Goal: Information Seeking & Learning: Find specific page/section

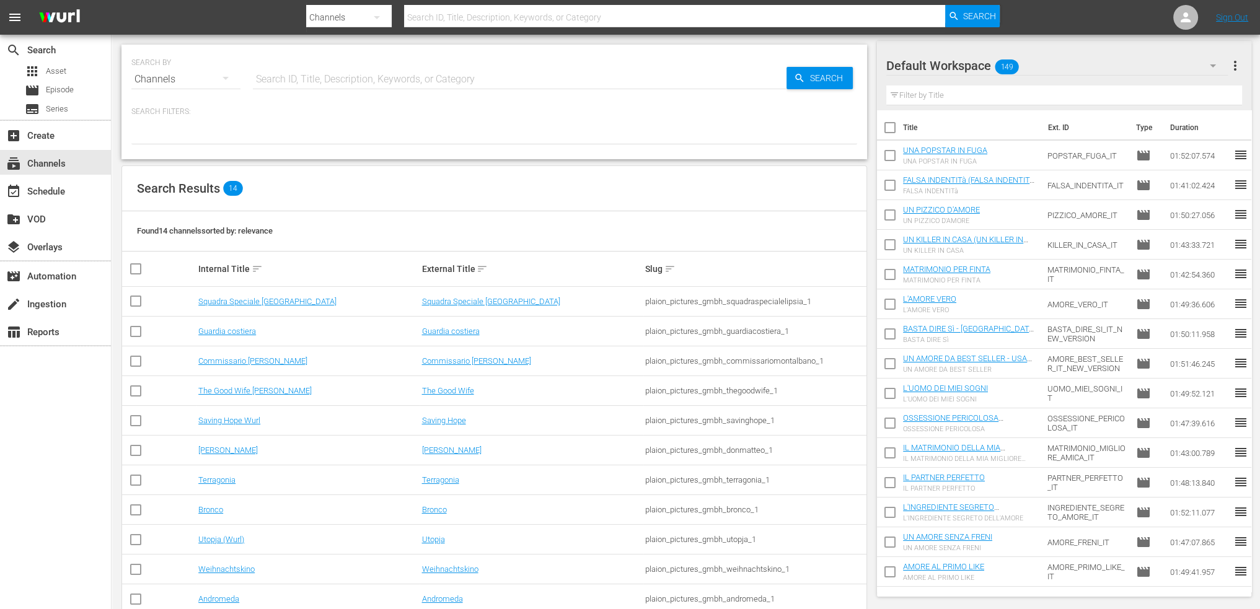
scroll to position [117, 0]
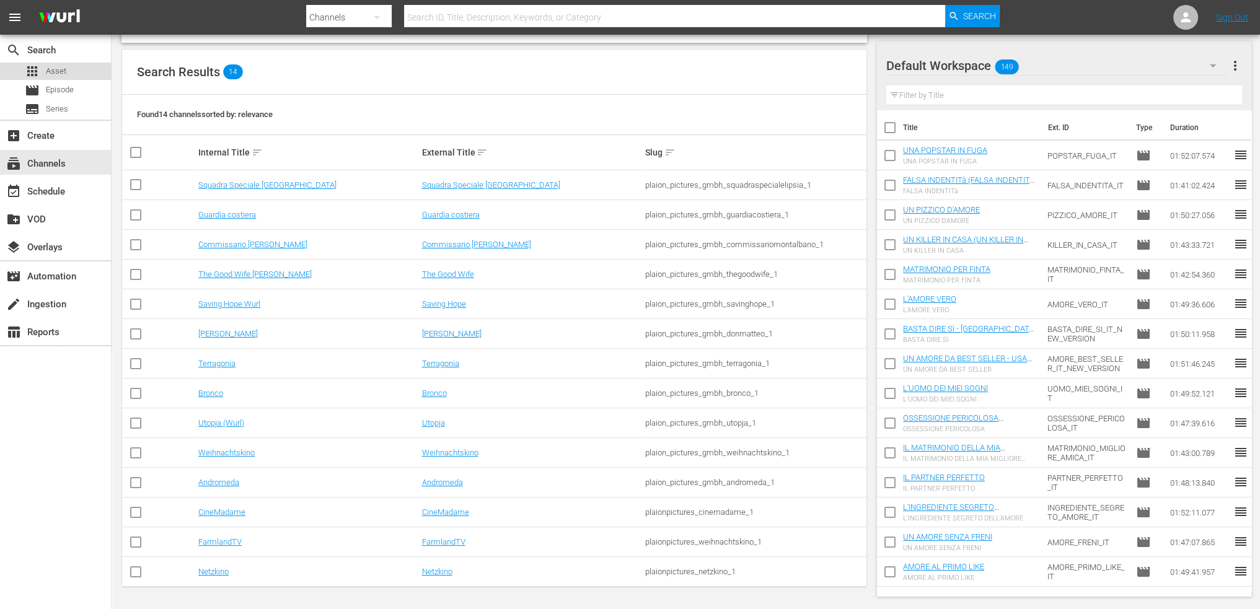
click at [58, 69] on span "Asset" at bounding box center [56, 71] width 20 height 12
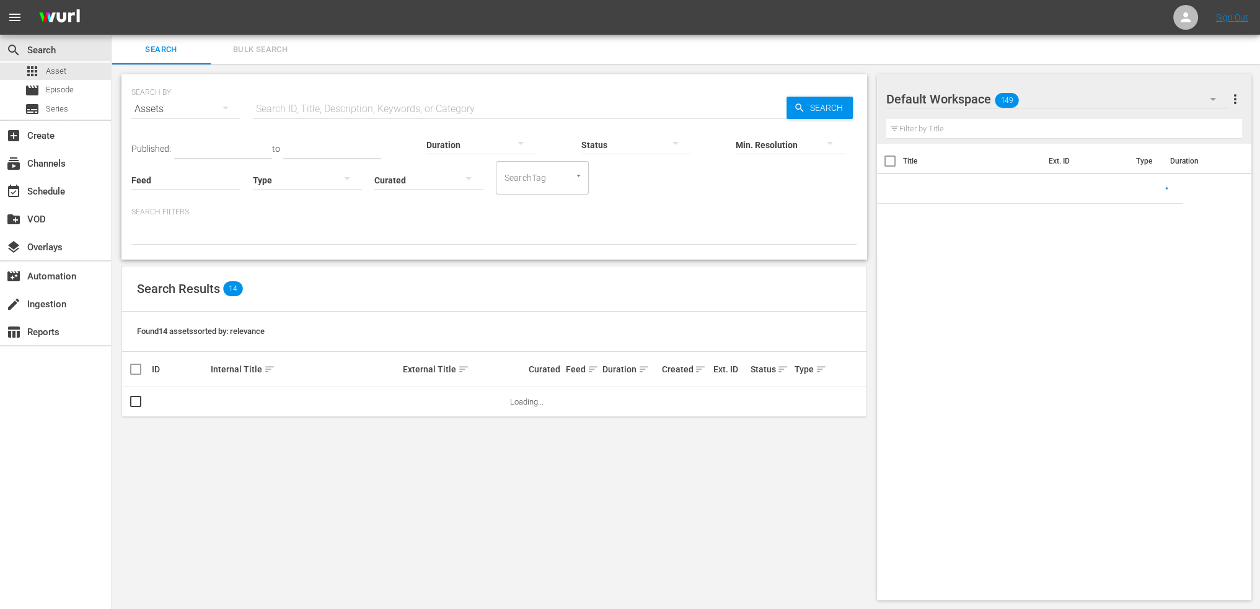
click at [391, 98] on input "text" at bounding box center [520, 109] width 534 height 30
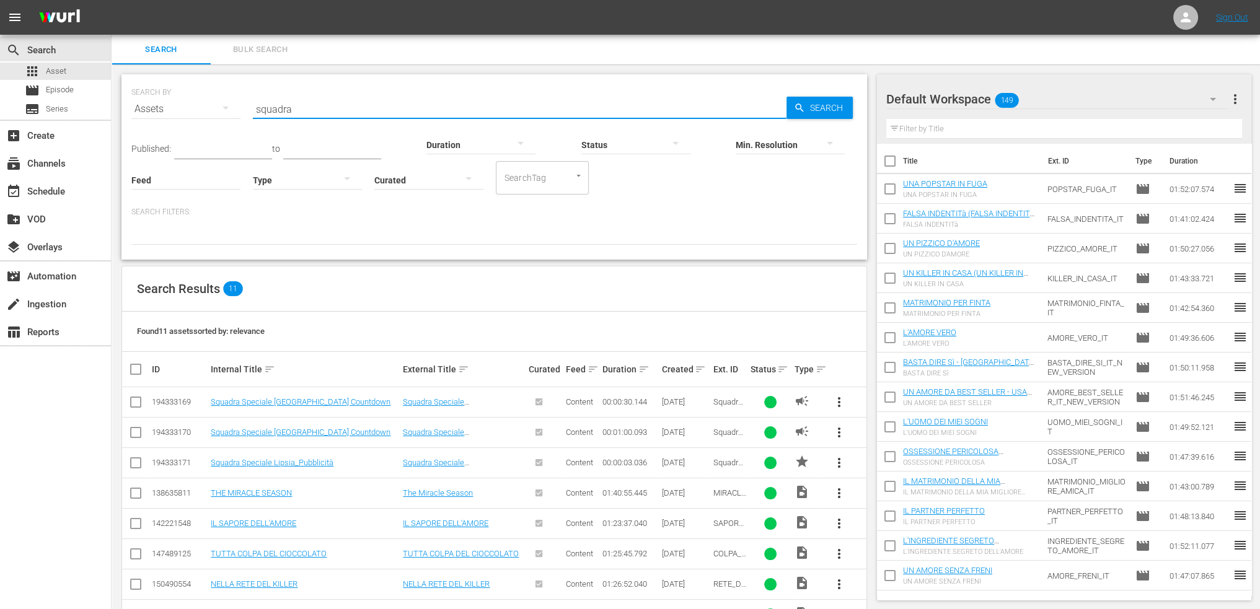
click at [277, 107] on input "squadra" at bounding box center [520, 109] width 534 height 30
click at [281, 113] on input "lipsia" at bounding box center [520, 109] width 534 height 30
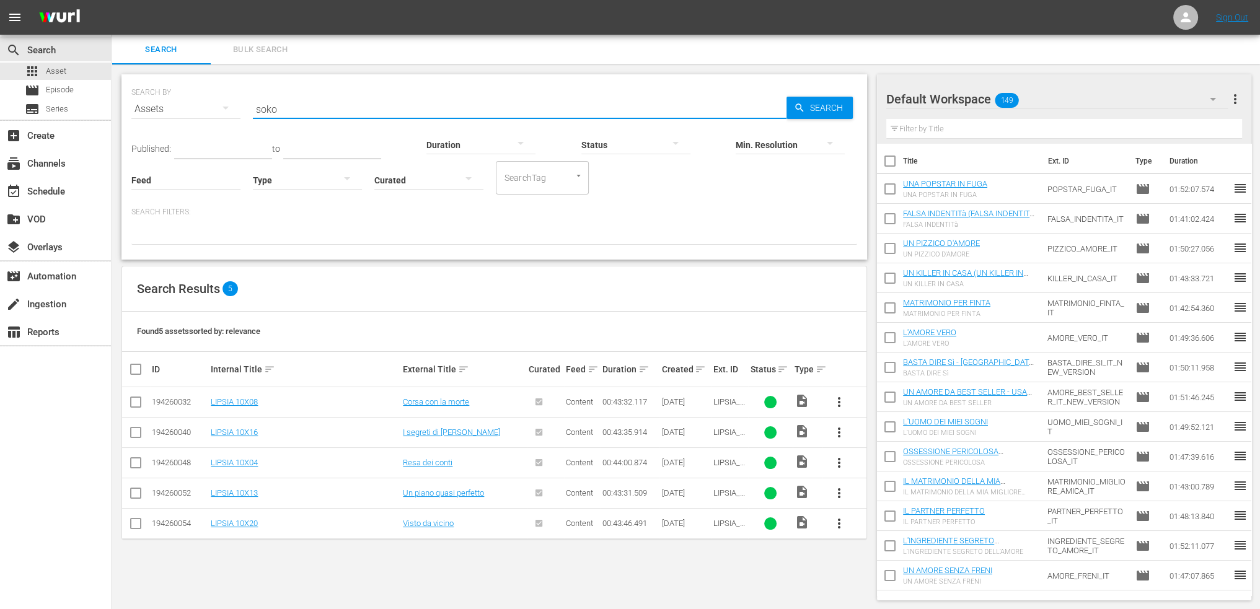
click at [267, 108] on input "soko" at bounding box center [520, 109] width 534 height 30
type input "guardia"
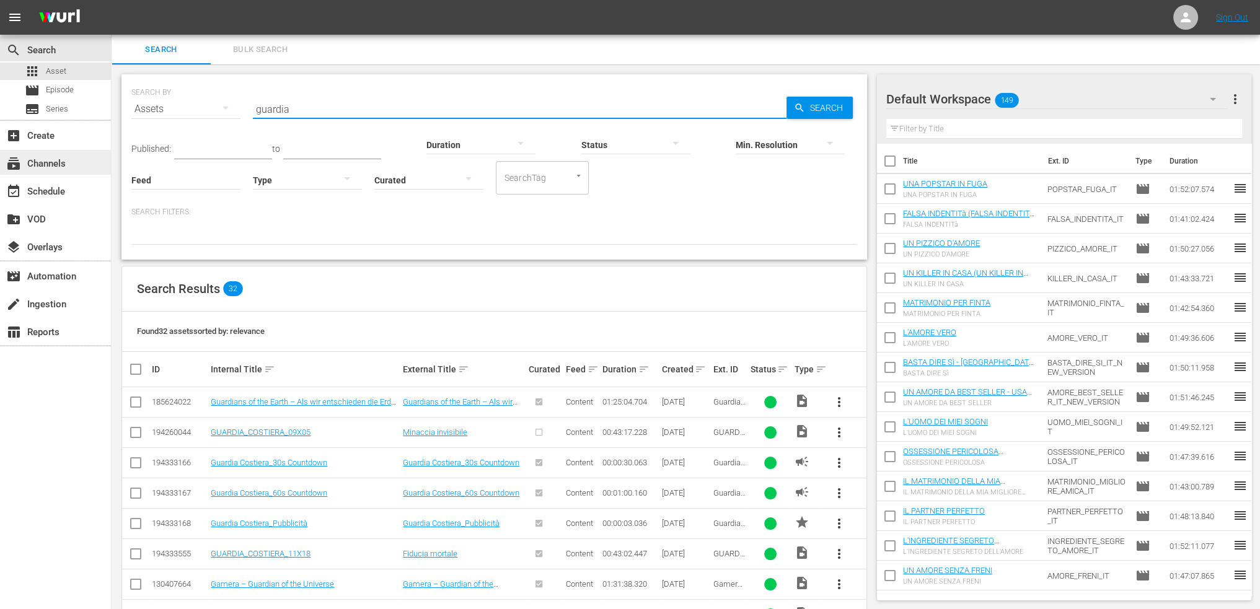
click at [63, 173] on div "subscriptions Channels" at bounding box center [55, 162] width 111 height 25
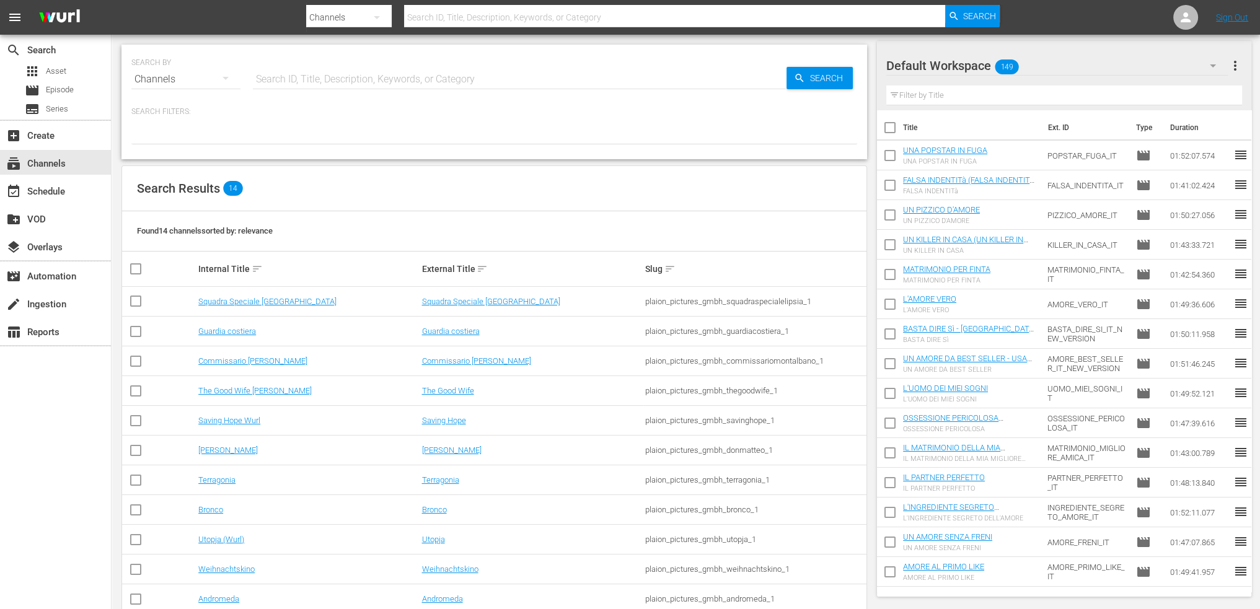
scroll to position [117, 0]
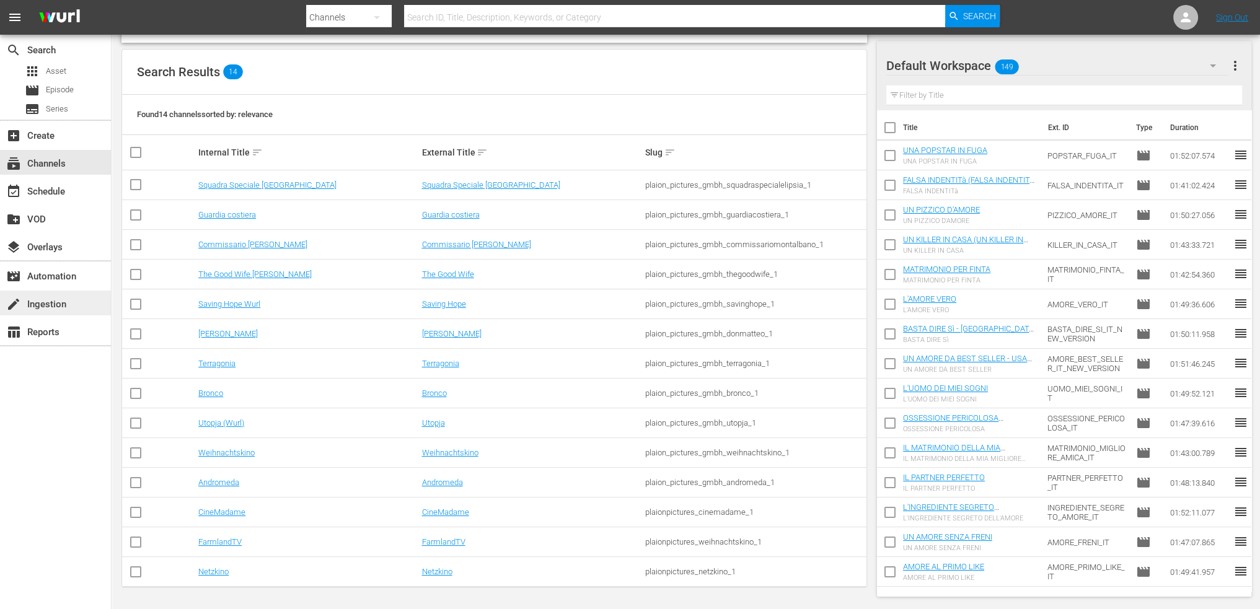
click at [55, 307] on div "create Ingestion" at bounding box center [34, 302] width 69 height 11
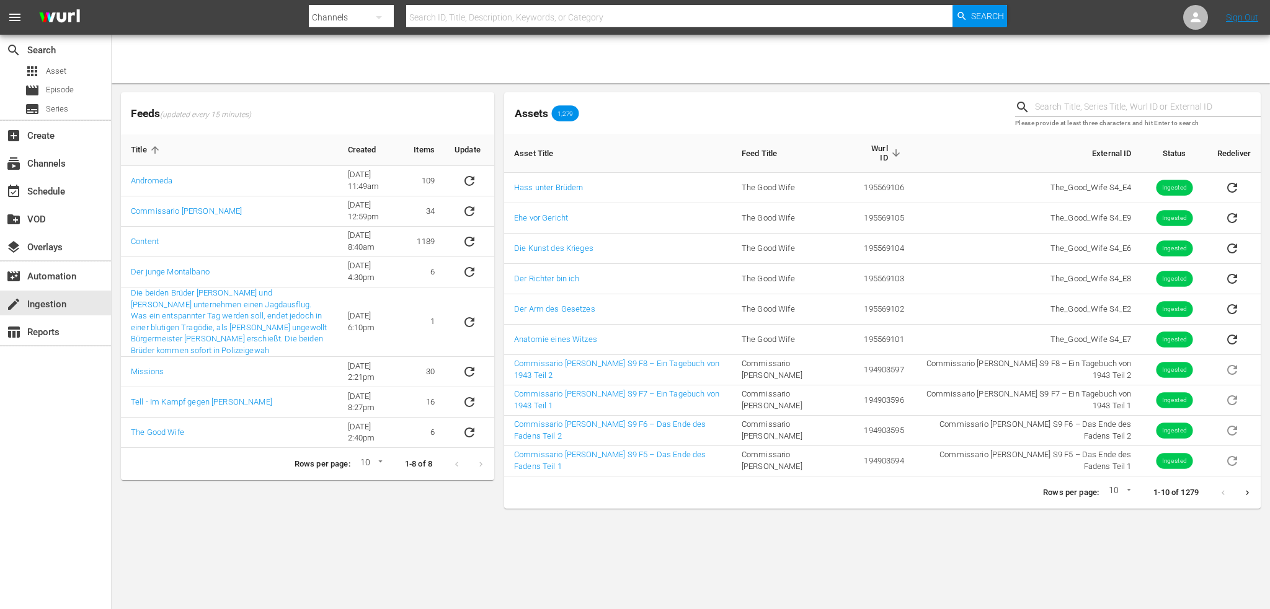
click at [1248, 493] on icon "Next page" at bounding box center [1246, 493] width 9 height 9
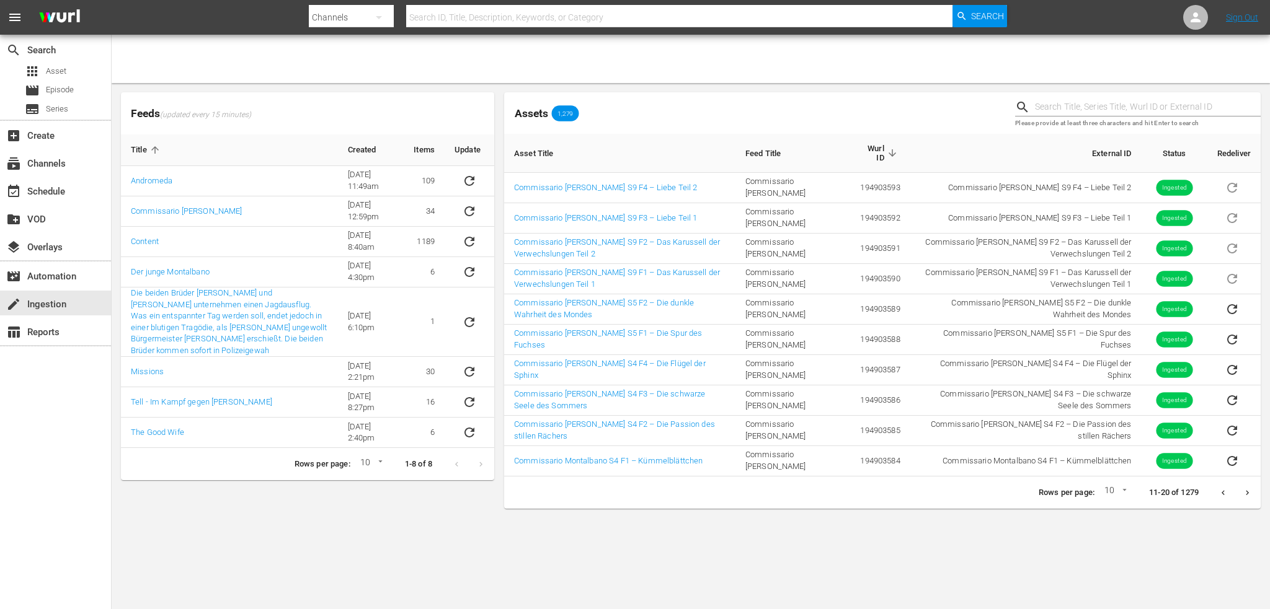
click at [1249, 490] on icon "Next page" at bounding box center [1246, 493] width 9 height 9
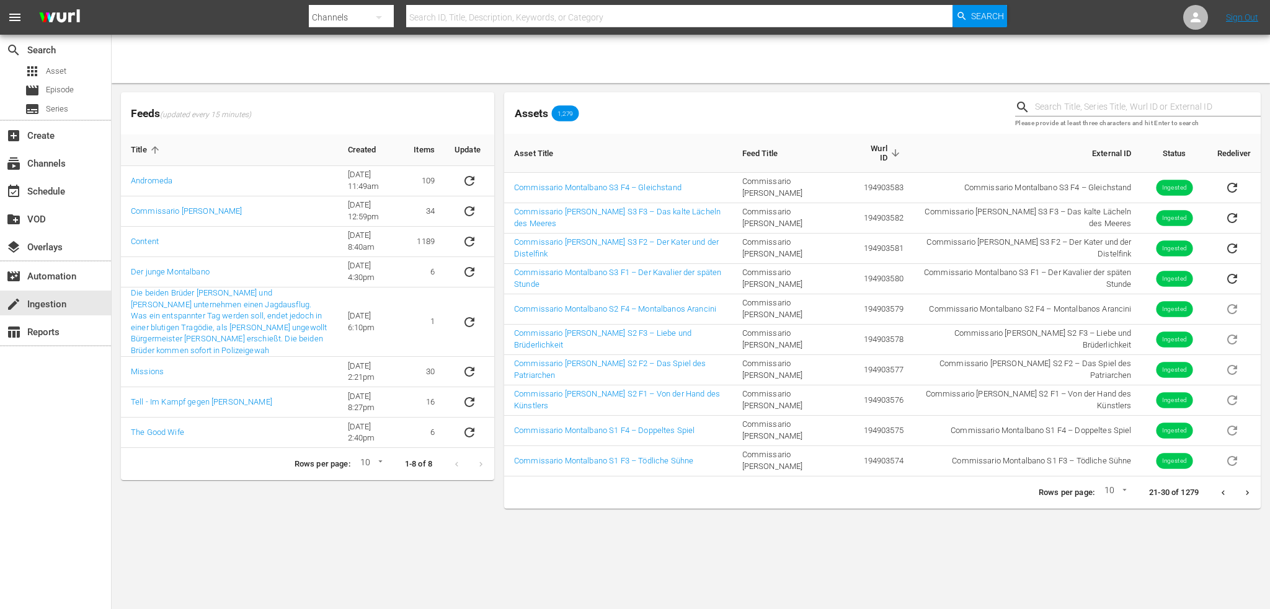
click at [1250, 490] on icon "Next page" at bounding box center [1246, 493] width 9 height 9
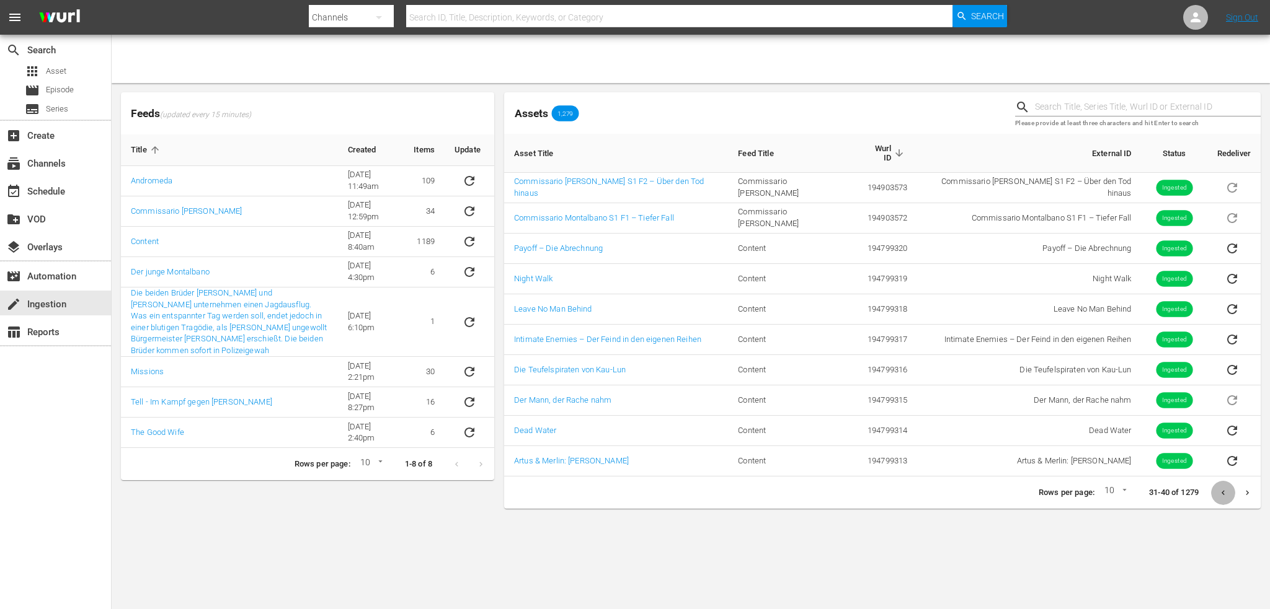
click at [1221, 490] on button "Previous page" at bounding box center [1223, 493] width 24 height 24
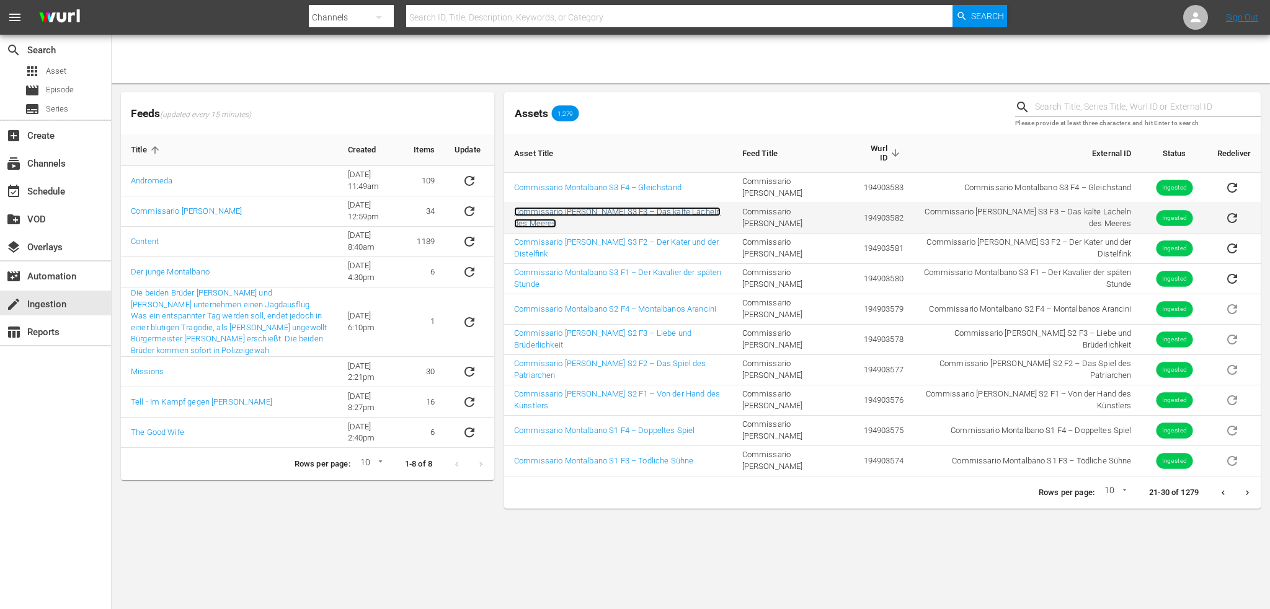
click at [556, 213] on link "Commissario Montalbano S3 F3 – Das kalte Lächeln des Meeres" at bounding box center [617, 217] width 206 height 21
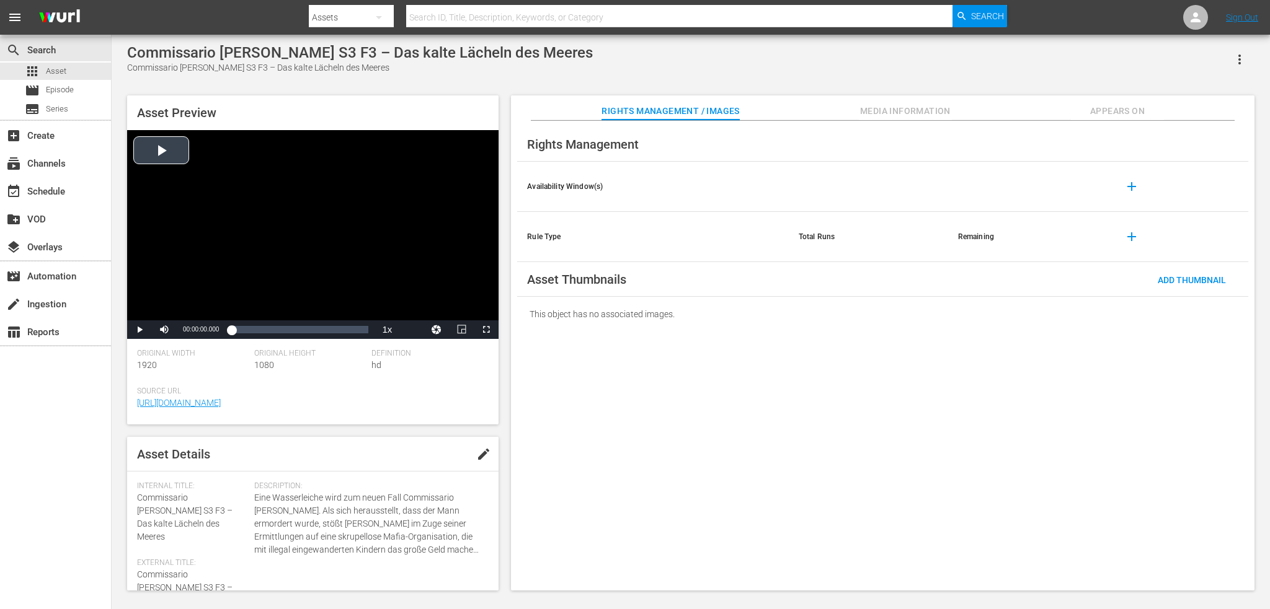
click at [180, 148] on div "Video Player" at bounding box center [312, 225] width 371 height 190
click at [285, 330] on div "00:38:01.732" at bounding box center [285, 330] width 1 height 12
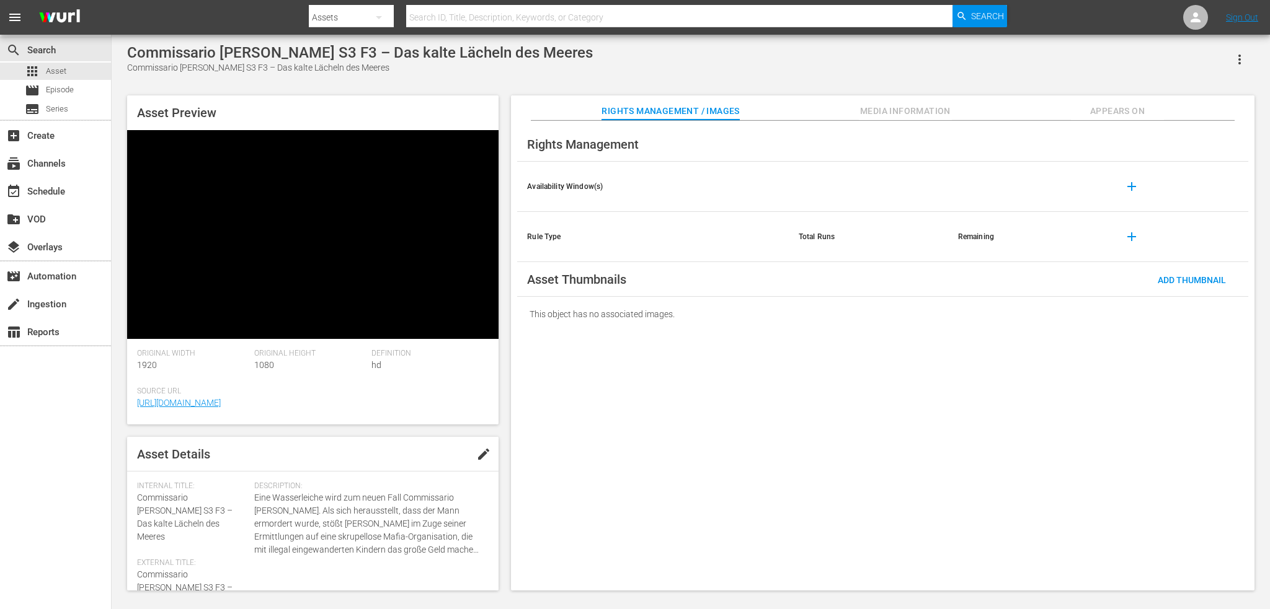
click at [348, 203] on div "Video Player" at bounding box center [312, 225] width 371 height 190
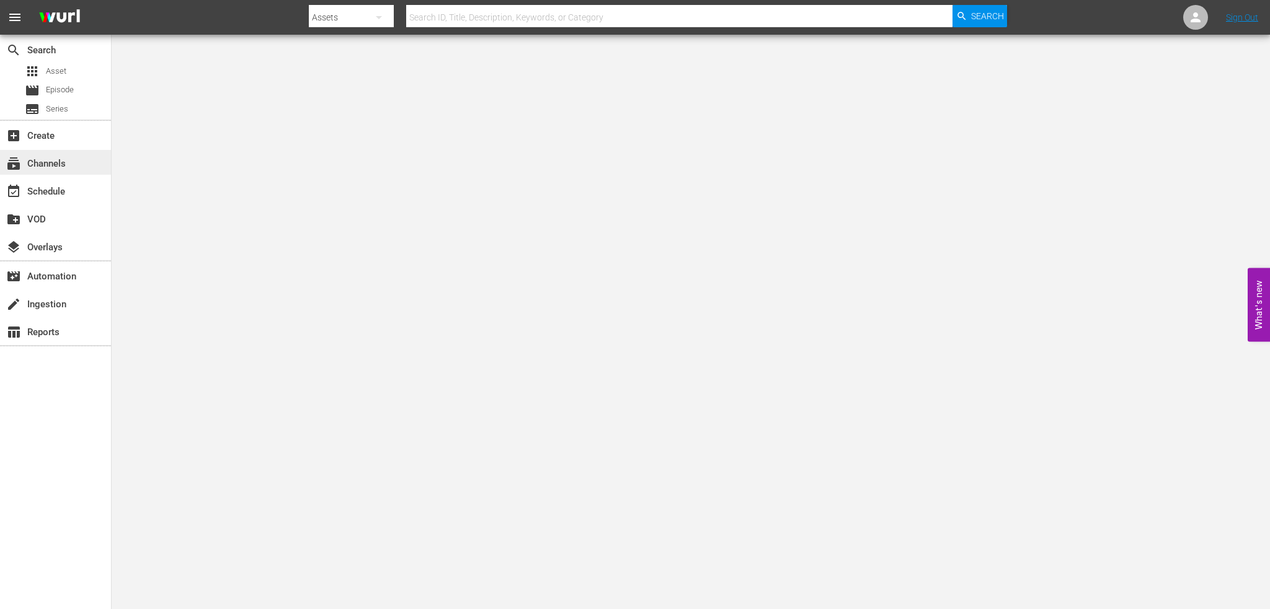
click at [46, 167] on div "subscriptions Channels" at bounding box center [34, 161] width 69 height 11
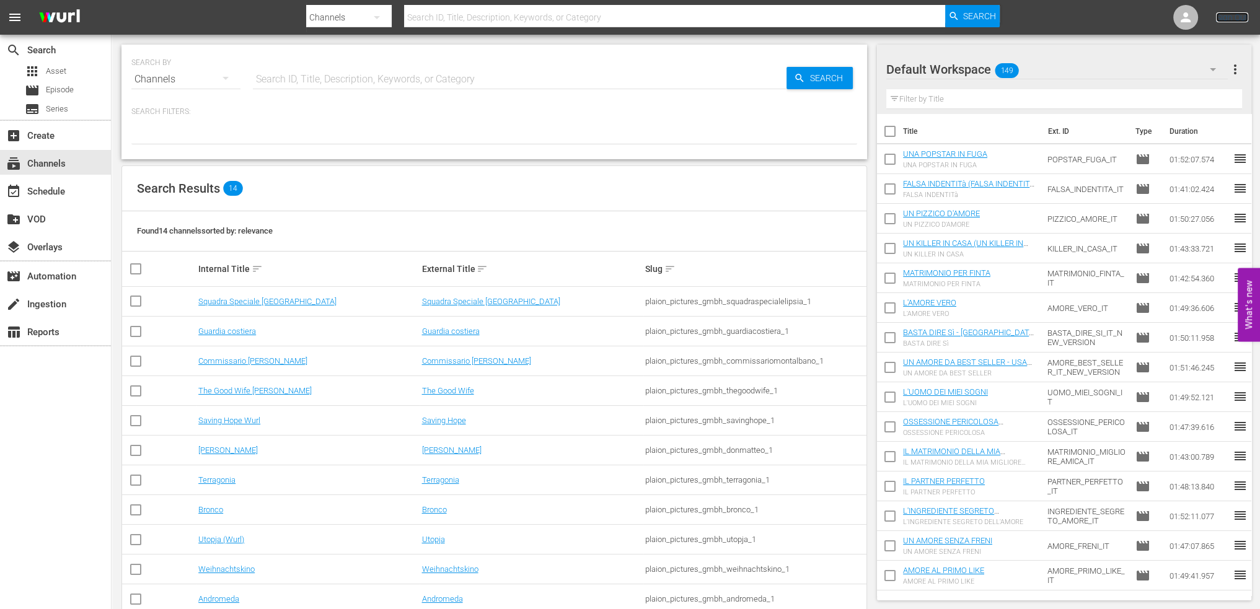
click at [1247, 18] on link "Sign Out" at bounding box center [1232, 17] width 32 height 10
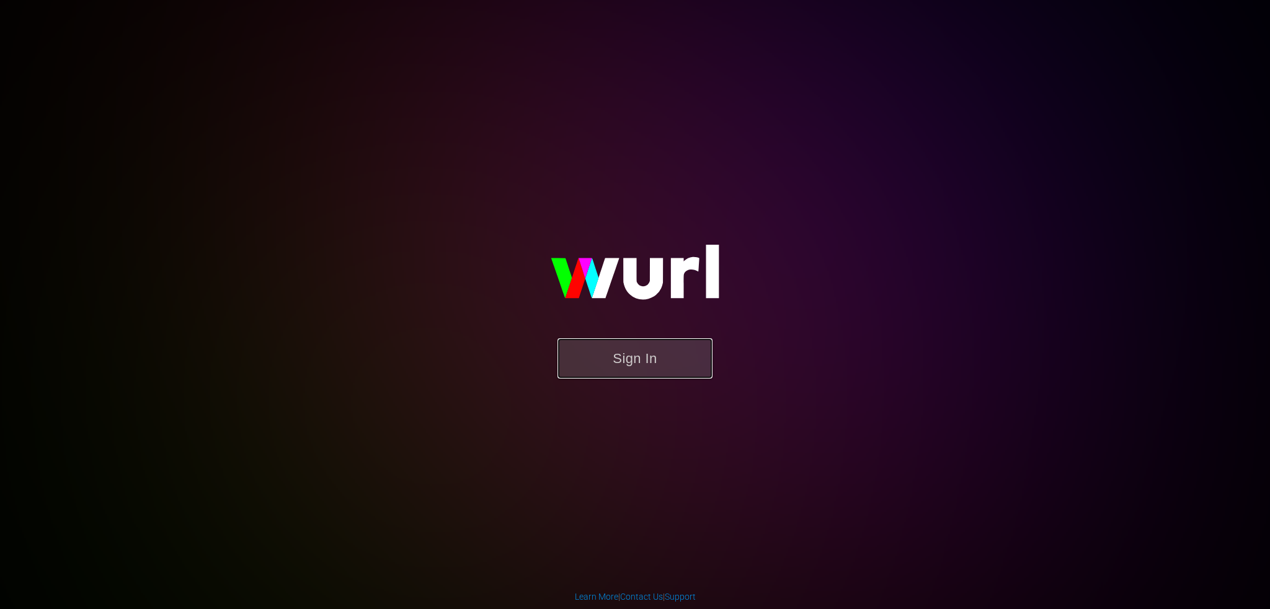
click at [612, 356] on button "Sign In" at bounding box center [634, 358] width 155 height 40
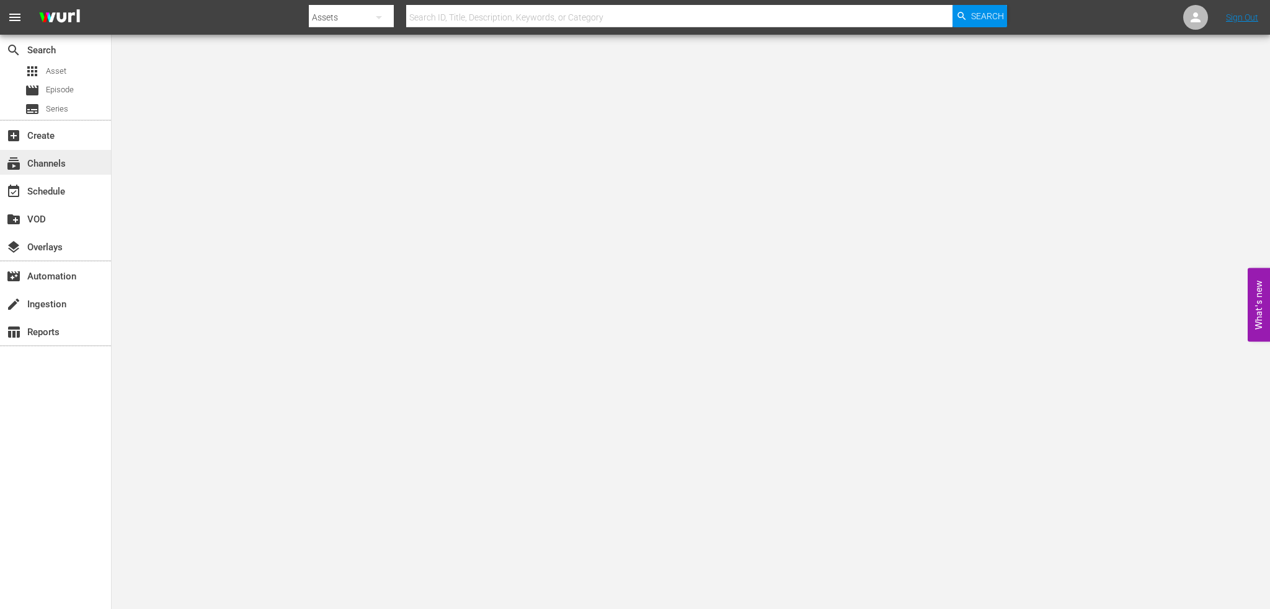
click at [82, 154] on div "subscriptions Channels" at bounding box center [55, 162] width 111 height 25
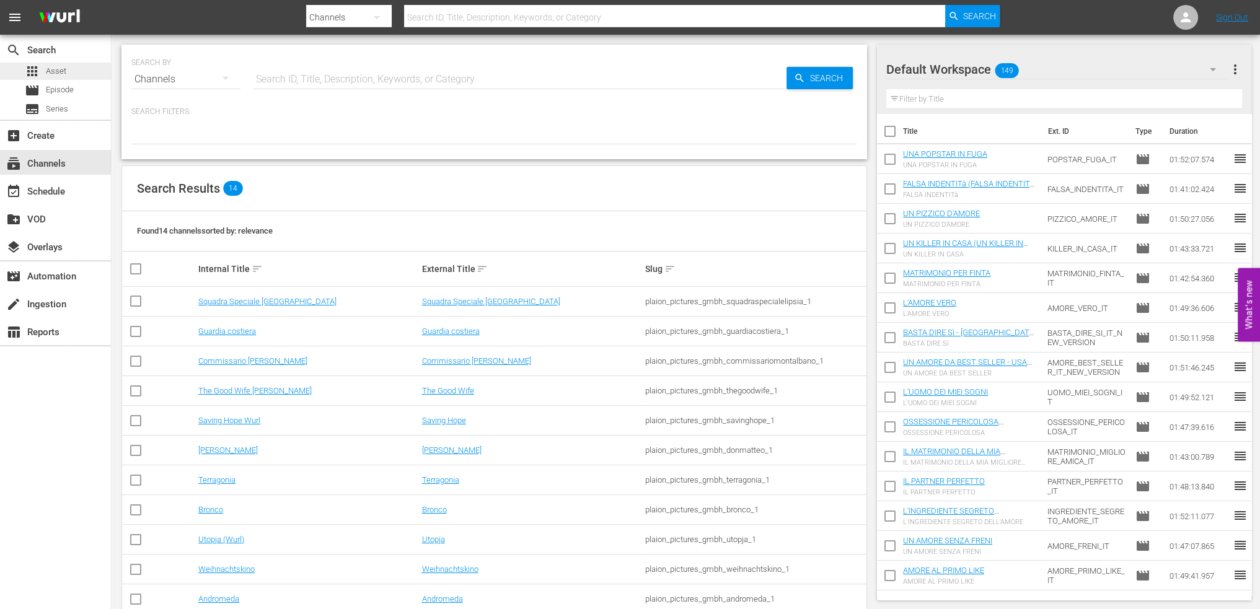
click at [63, 74] on span "Asset" at bounding box center [56, 71] width 20 height 12
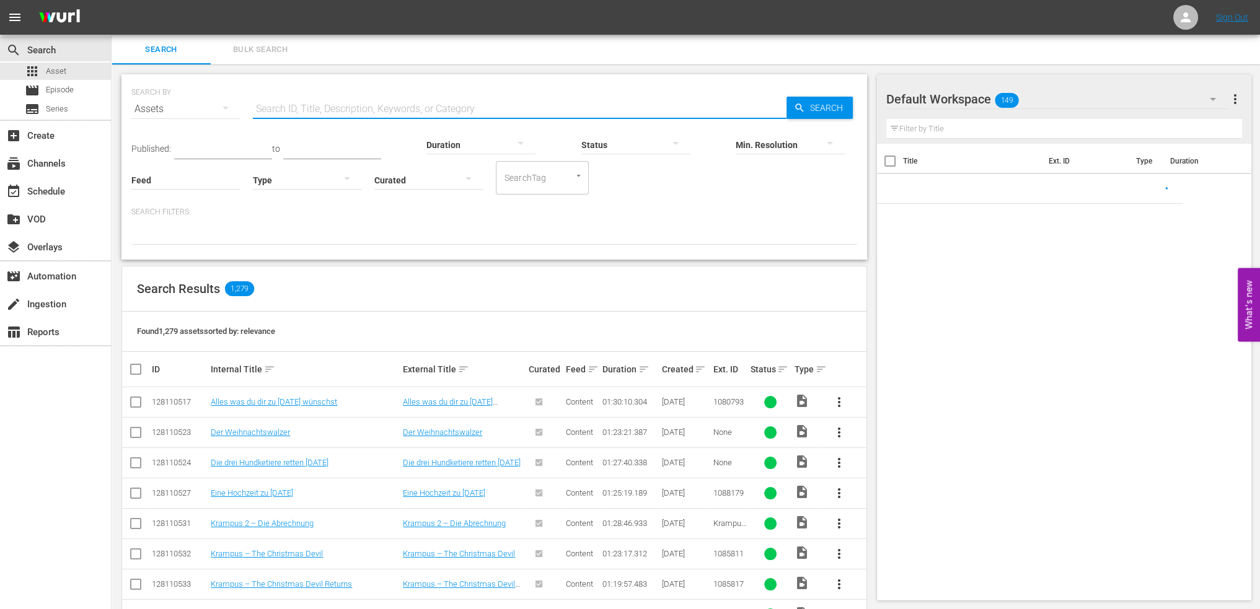
click at [329, 110] on input "text" at bounding box center [520, 109] width 534 height 30
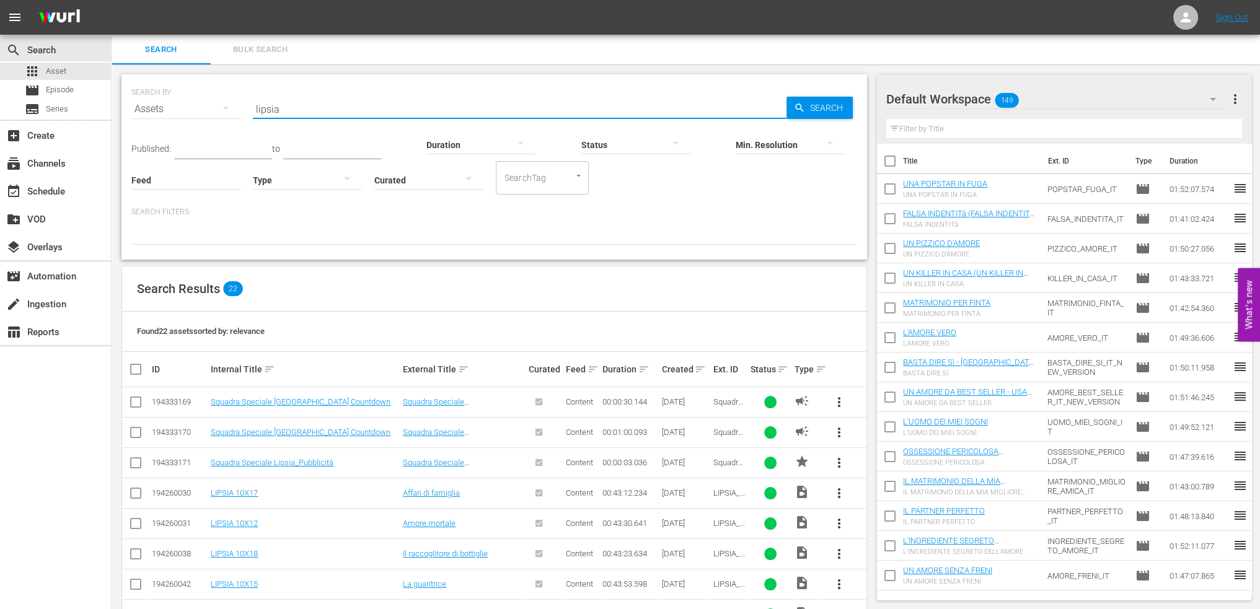
click at [262, 106] on input "lipsia" at bounding box center [520, 109] width 534 height 30
type input "guardia"
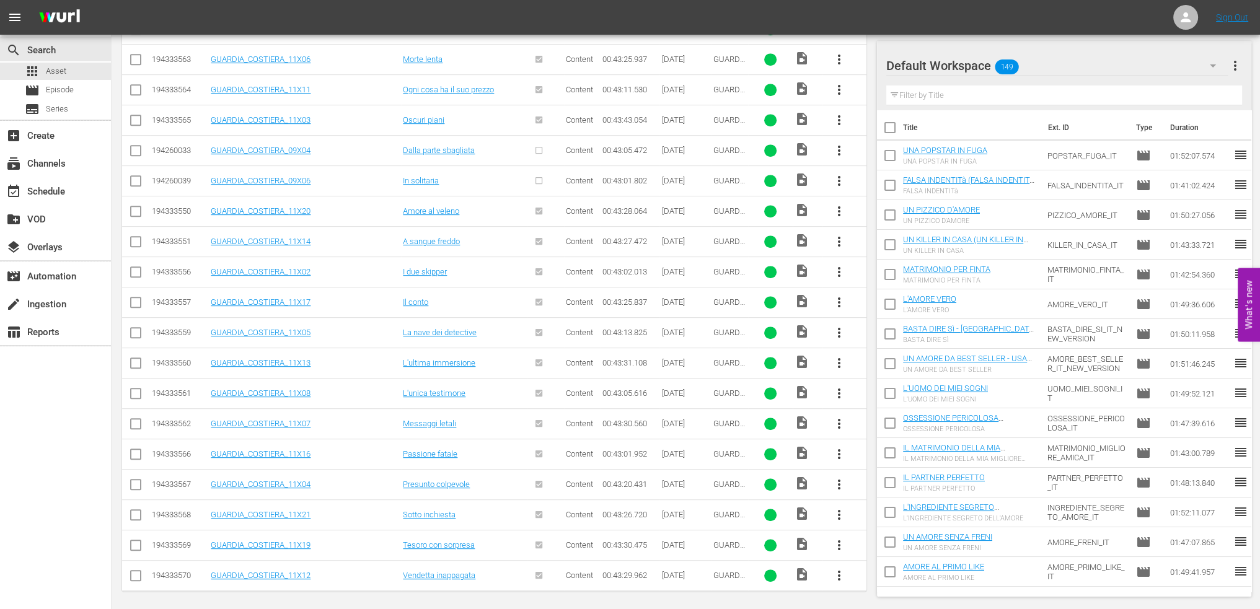
scroll to position [644, 0]
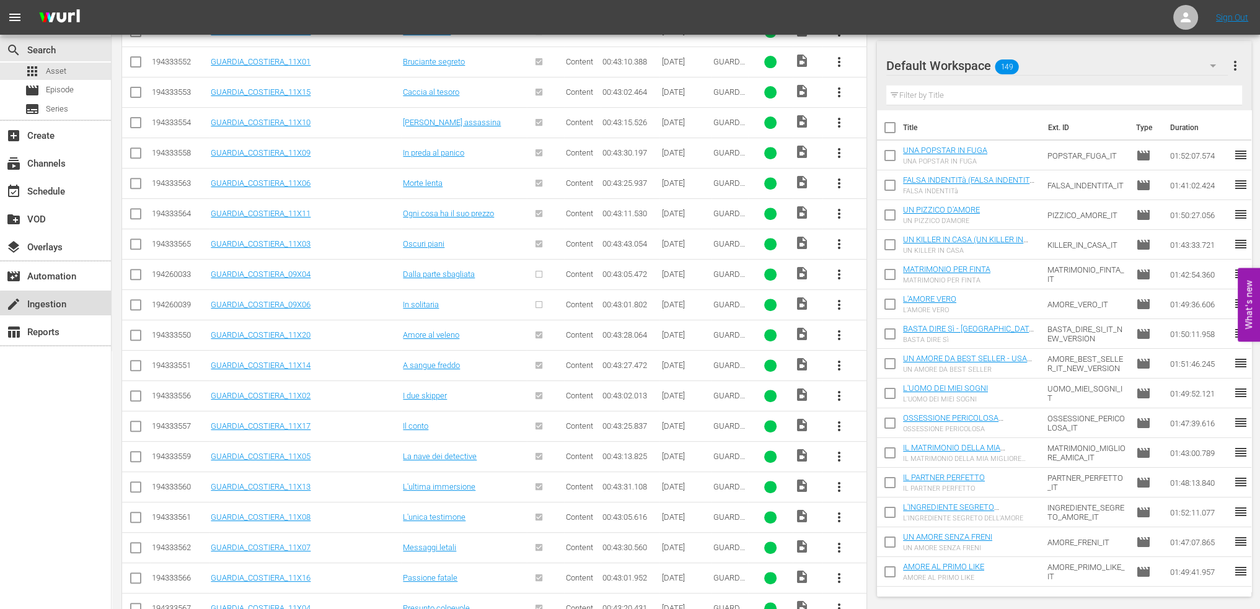
click at [60, 308] on div "create Ingestion" at bounding box center [34, 302] width 69 height 11
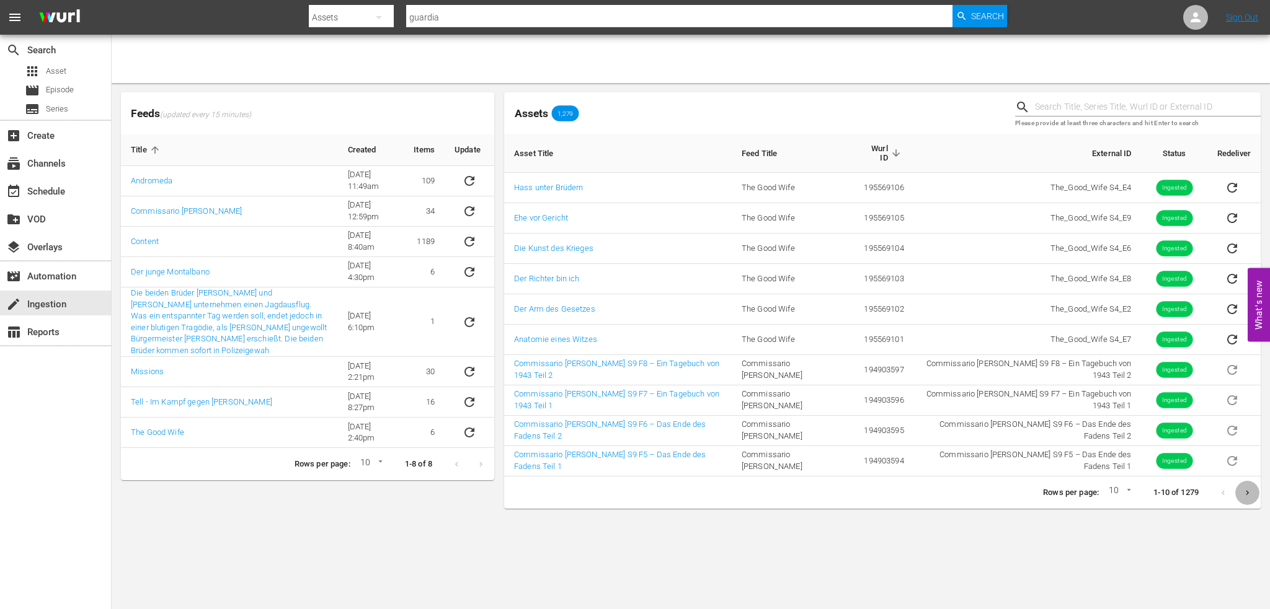
click at [1257, 493] on button "Next page" at bounding box center [1247, 493] width 24 height 24
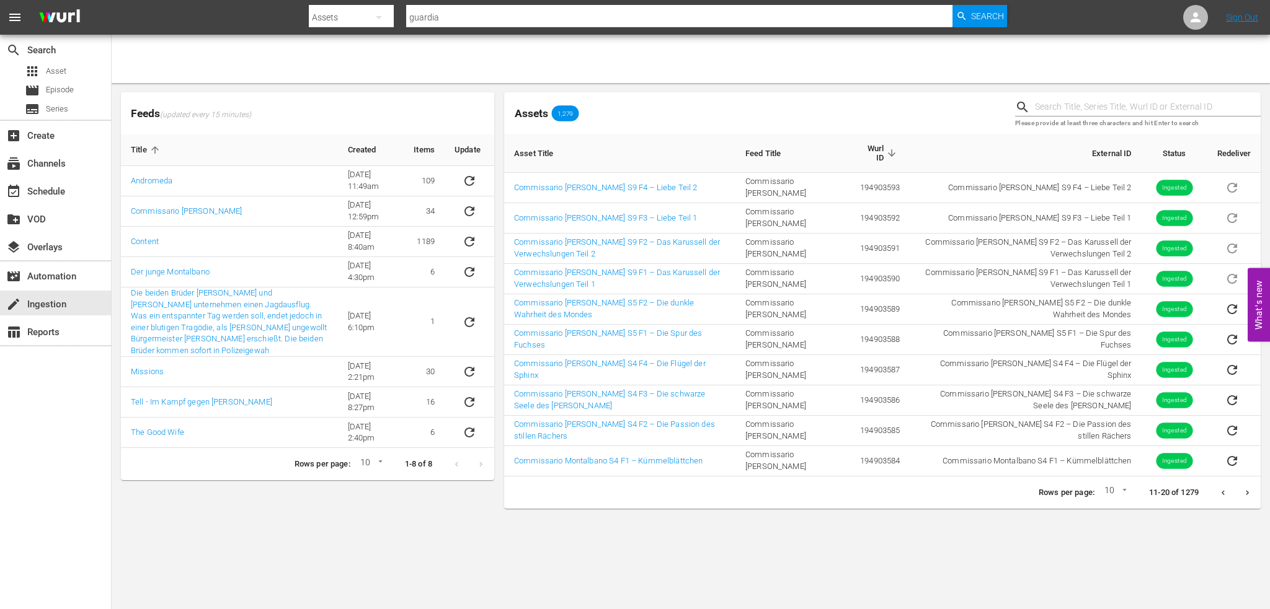
click at [1135, 87] on div "Please provide at least three characters and hit Enter to search" at bounding box center [1137, 112] width 255 height 51
click at [1126, 113] on input "text" at bounding box center [1148, 107] width 226 height 19
type input "lipsia"
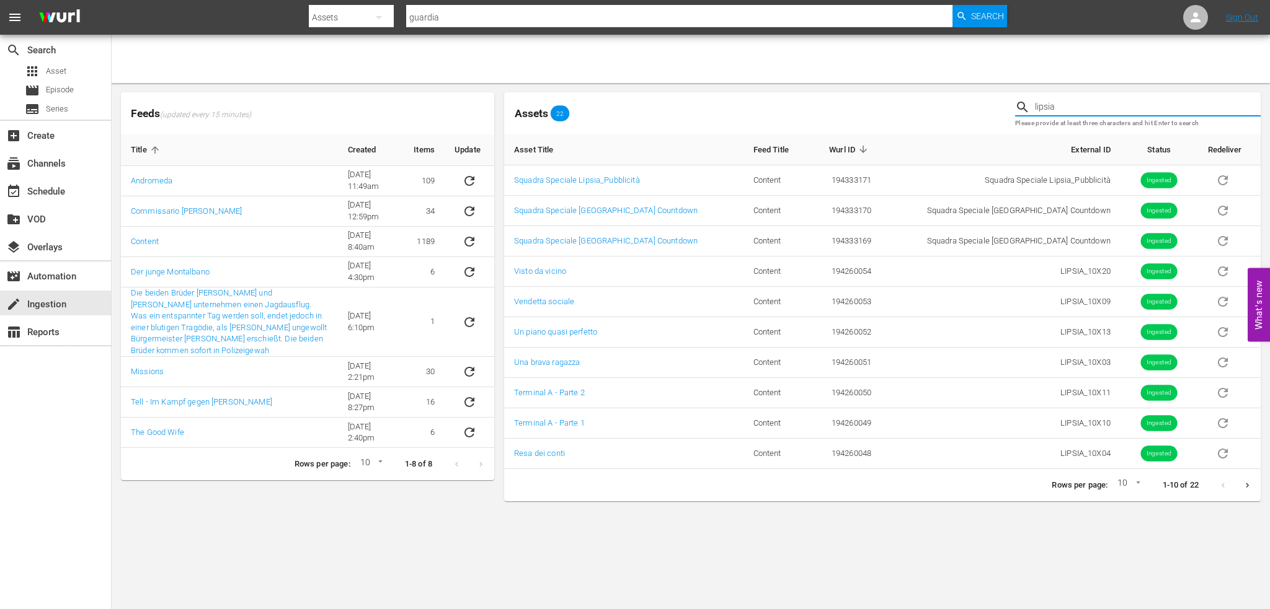
click at [1135, 489] on body "menu Search By Assets Search ID, Title, Description, Keywords, or Category guar…" at bounding box center [635, 304] width 1270 height 609
click at [1126, 505] on li "15" at bounding box center [1126, 504] width 30 height 20
type input "15"
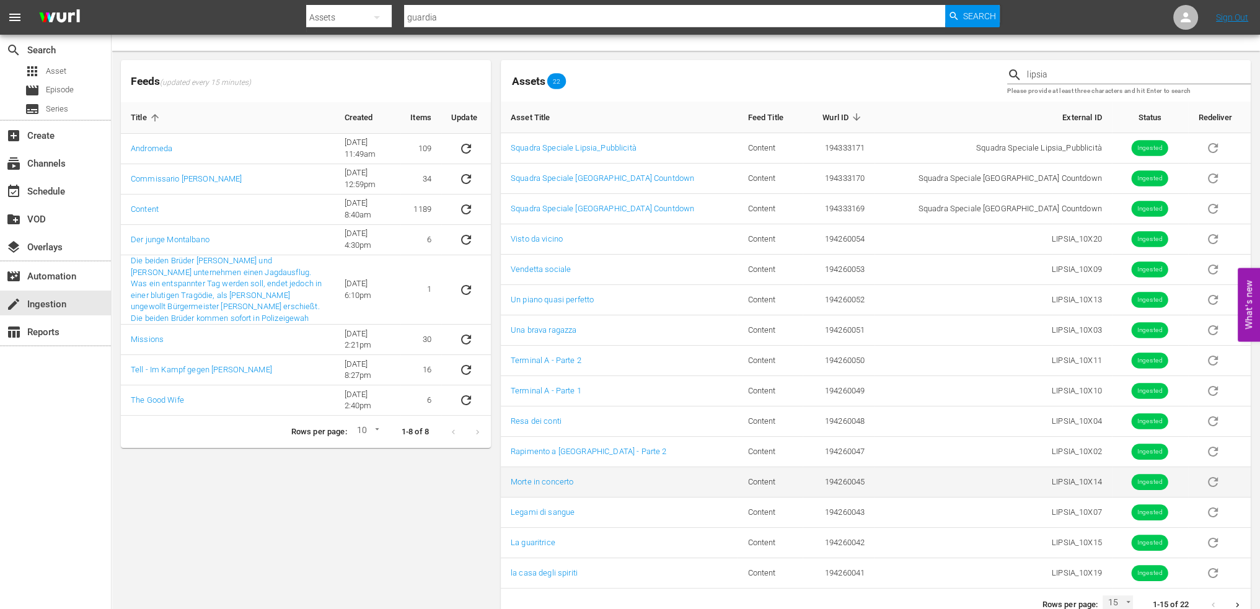
scroll to position [51, 0]
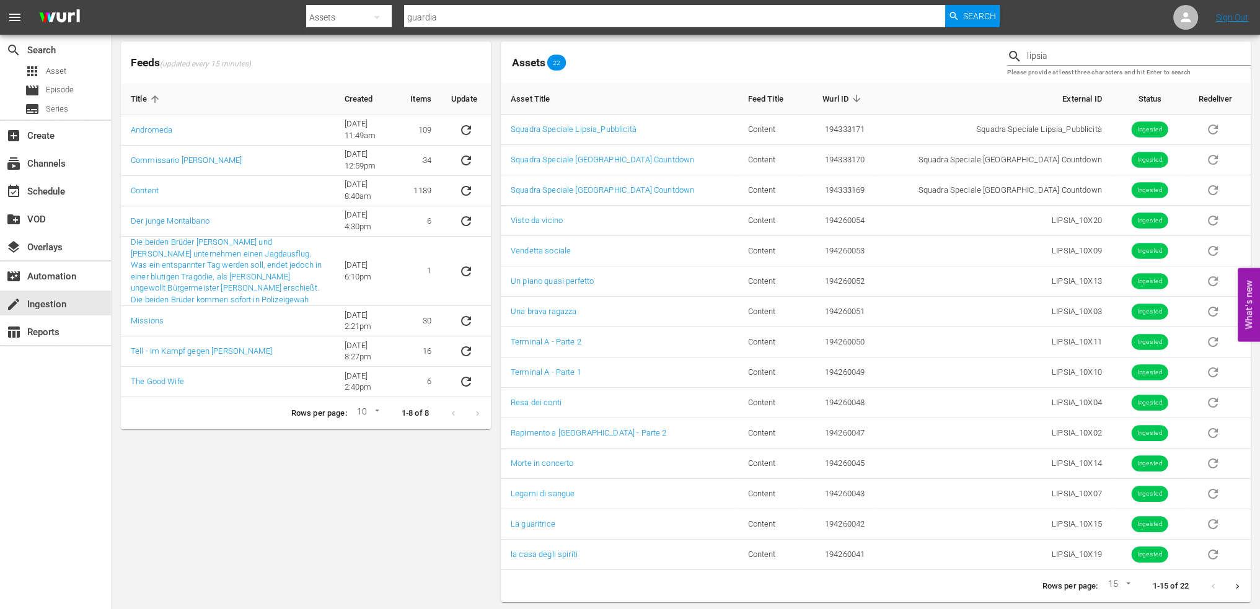
click at [1235, 583] on icon "Next page" at bounding box center [1237, 586] width 9 height 9
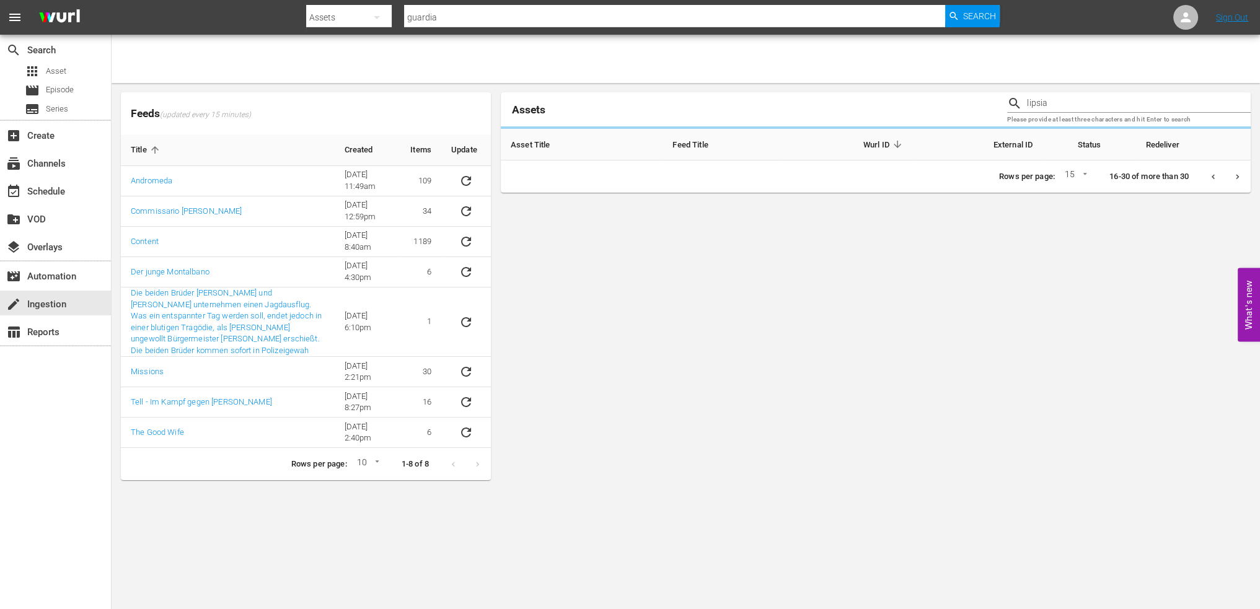
scroll to position [0, 0]
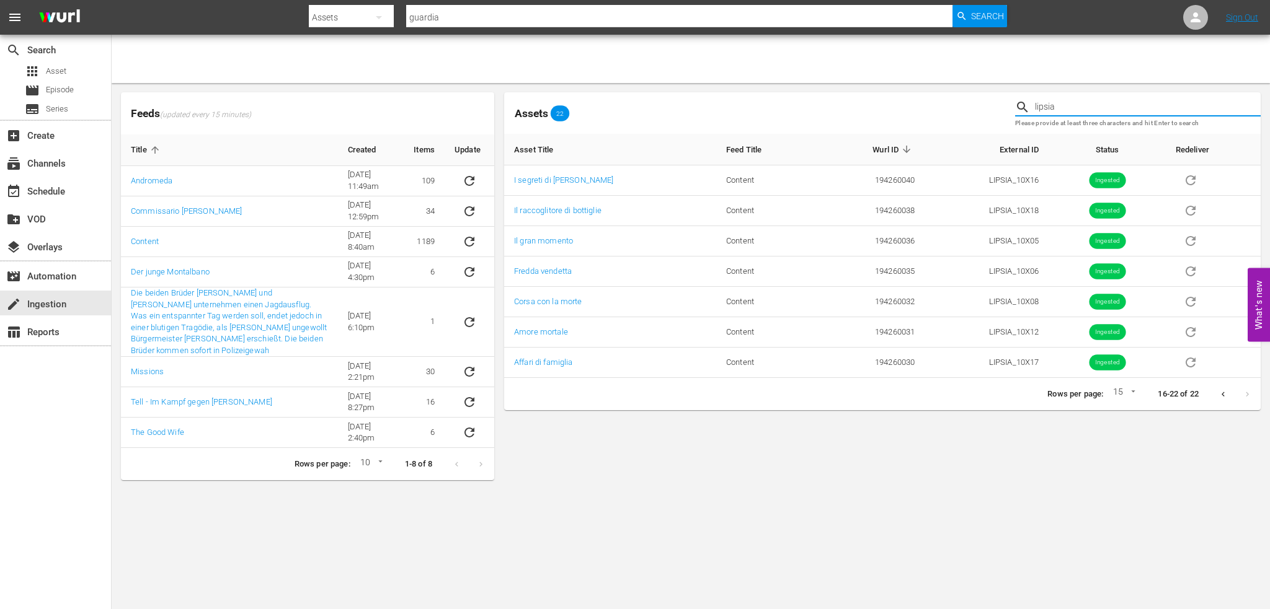
click at [1064, 98] on input "lipsia" at bounding box center [1148, 107] width 226 height 19
click at [1064, 97] on div "lipsia Please provide at least three characters and hit Enter to search" at bounding box center [1137, 112] width 255 height 51
click at [1034, 107] on div "lipsia" at bounding box center [1138, 107] width 246 height 19
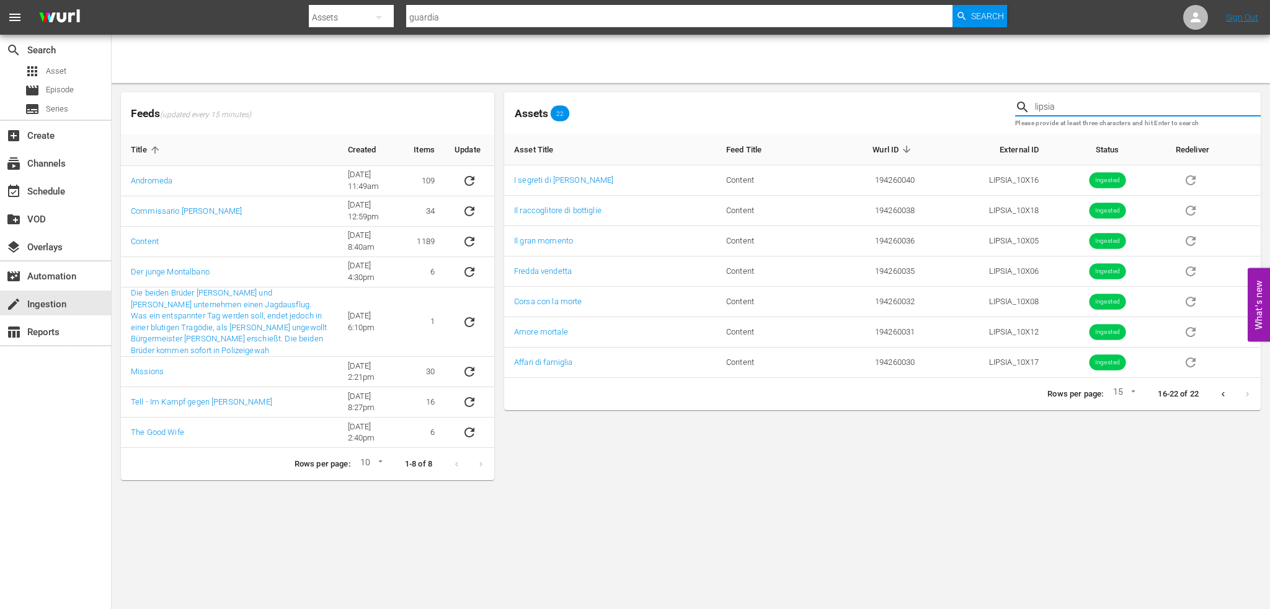
click at [1038, 106] on input "lipsia" at bounding box center [1148, 107] width 226 height 19
click at [1038, 105] on input "lipsia" at bounding box center [1148, 107] width 226 height 19
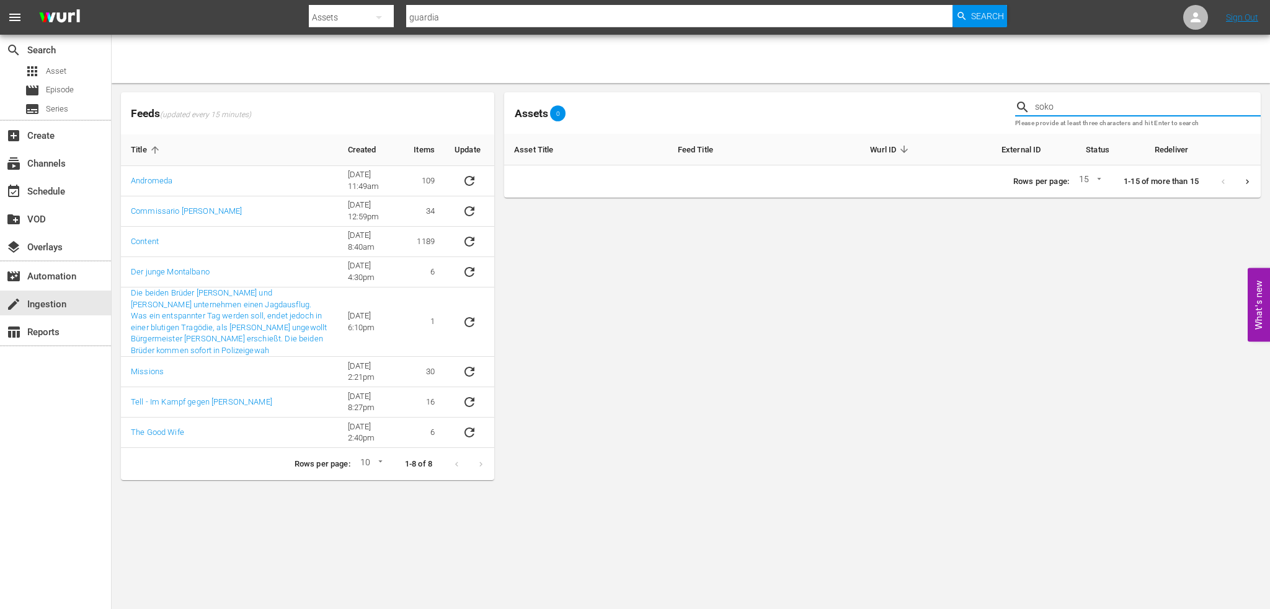
click at [1249, 182] on icon "Next page" at bounding box center [1246, 181] width 9 height 9
click at [1046, 100] on input "soko" at bounding box center [1148, 107] width 226 height 19
type input "guardia"
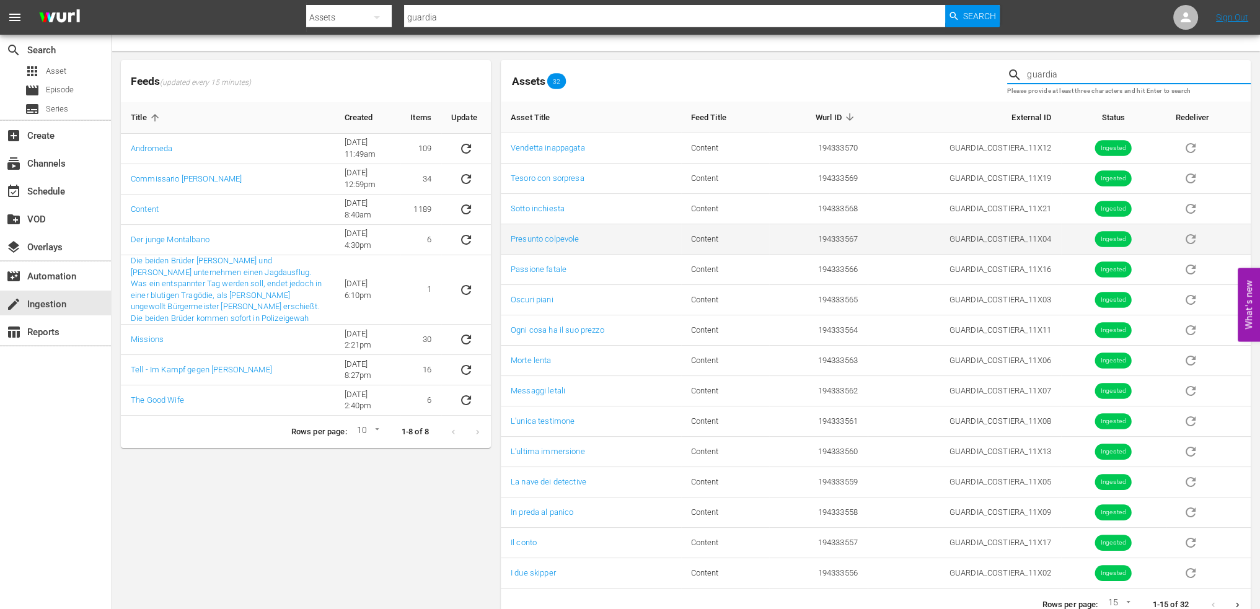
scroll to position [51, 0]
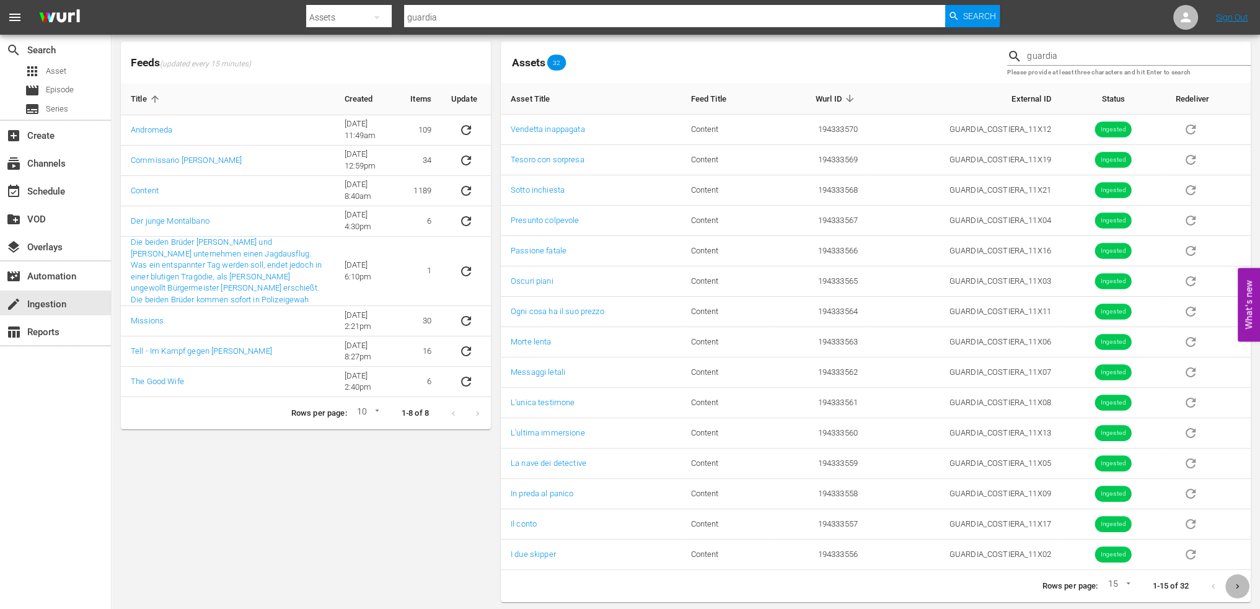
click at [1238, 582] on icon "Next page" at bounding box center [1237, 586] width 9 height 9
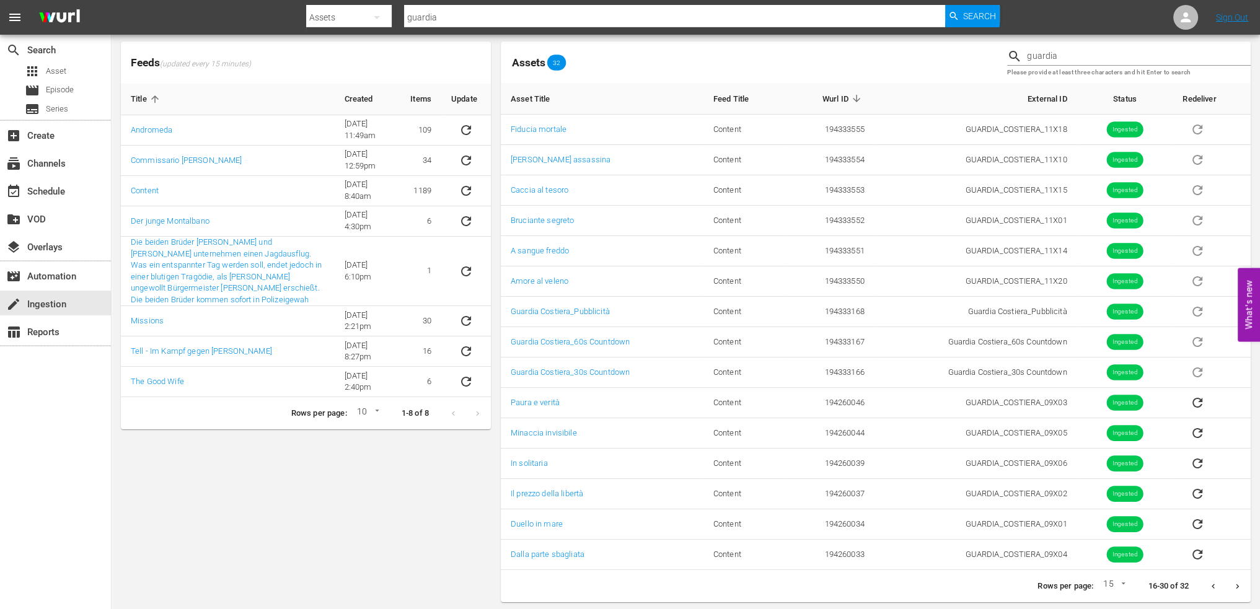
click at [1237, 585] on icon "Next page" at bounding box center [1237, 586] width 3 height 5
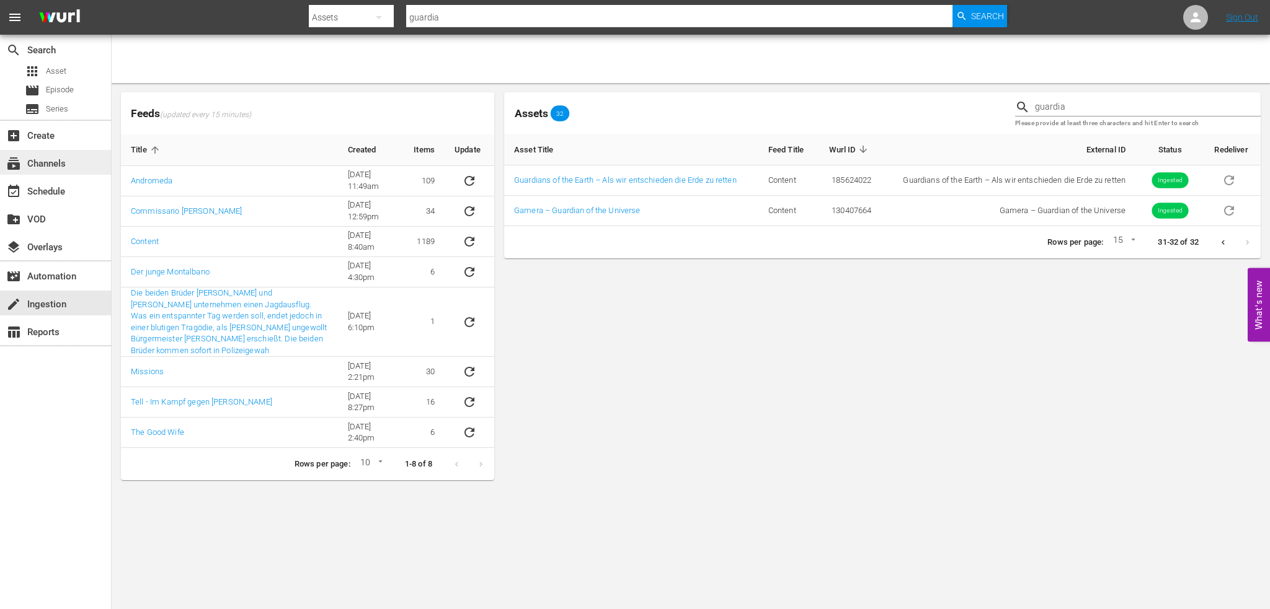
click at [42, 165] on div "subscriptions Channels" at bounding box center [34, 161] width 69 height 11
